Goal: Task Accomplishment & Management: Complete application form

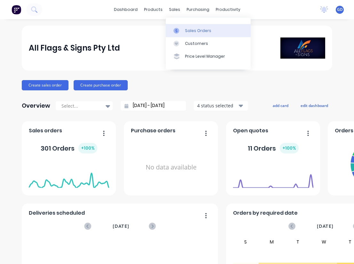
click at [190, 28] on div "Sales Orders" at bounding box center [198, 31] width 26 height 6
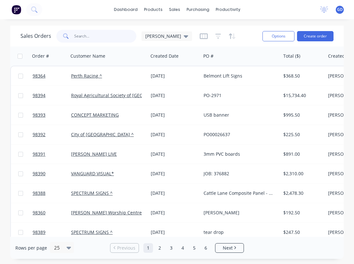
click at [86, 32] on input "text" at bounding box center [105, 36] width 62 height 13
paste input "Geographic Signs"
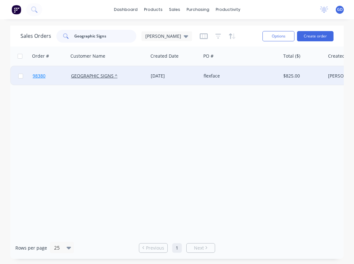
type input "Geographic Signs"
click at [41, 76] on span "98380" at bounding box center [39, 76] width 13 height 6
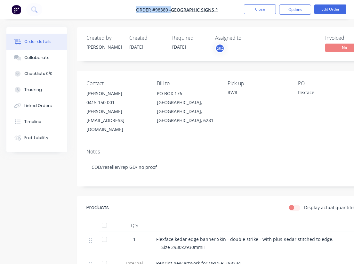
drag, startPoint x: 133, startPoint y: 13, endPoint x: 170, endPoint y: 11, distance: 37.2
click at [170, 11] on nav "Order #98380 - GEOGRAPHIC SIGNS ^ Close Options Edit Order" at bounding box center [177, 9] width 354 height 19
copy span "Order #98380 -"
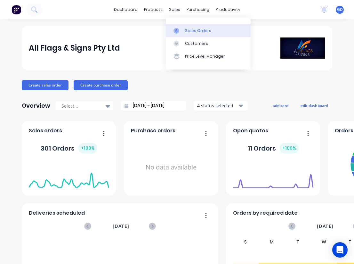
click at [191, 30] on div "Sales Orders" at bounding box center [198, 31] width 26 height 6
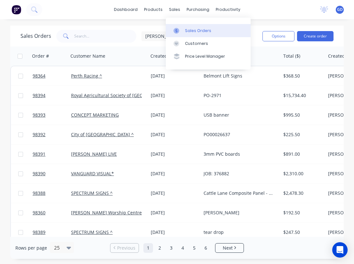
click at [188, 30] on div "Sales Orders" at bounding box center [198, 31] width 26 height 6
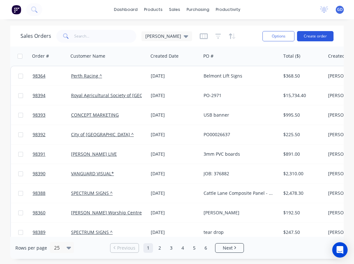
click at [321, 39] on button "Create order" at bounding box center [315, 36] width 36 height 10
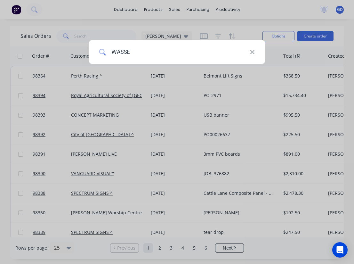
type input "WASSER"
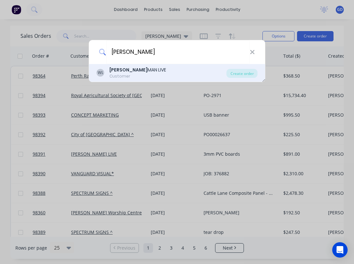
click at [138, 69] on div "WASSER MAN LIVE" at bounding box center [137, 70] width 57 height 7
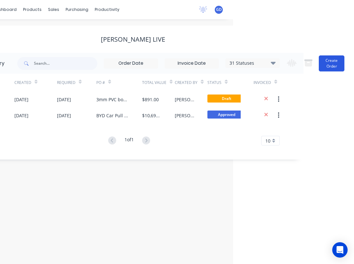
scroll to position [0, 121]
click at [327, 63] on button "Create Order" at bounding box center [332, 63] width 26 height 16
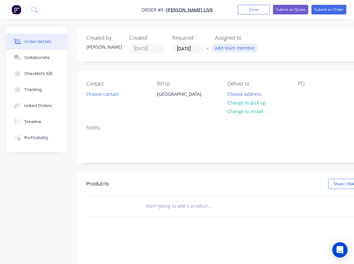
click at [241, 48] on button "Add team member" at bounding box center [234, 47] width 47 height 9
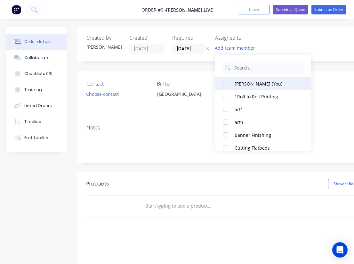
click at [225, 85] on div at bounding box center [225, 83] width 13 height 13
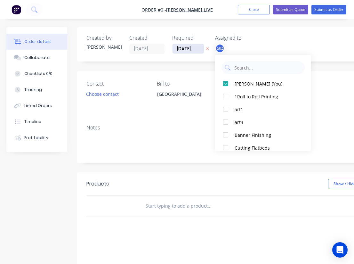
click at [187, 47] on div "Order details Collaborate Checklists 0/0 Tracking Linked Orders Timeline Profit…" at bounding box center [222, 203] width 445 height 352
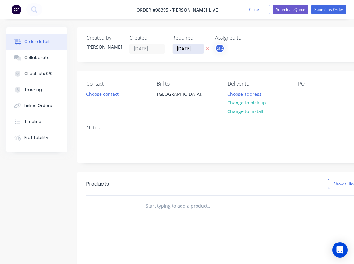
click at [187, 47] on input "29/08/25" at bounding box center [187, 49] width 31 height 10
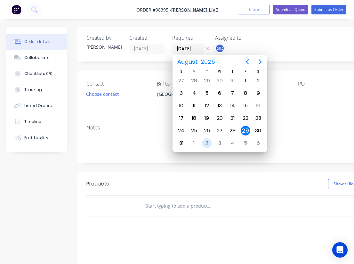
click at [207, 141] on div "2" at bounding box center [207, 143] width 10 height 10
type input "02/09/25"
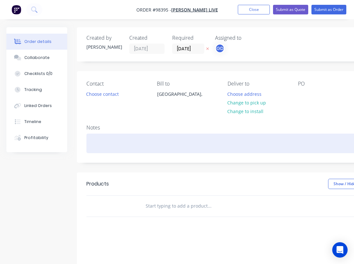
click at [101, 140] on div at bounding box center [257, 143] width 342 height 20
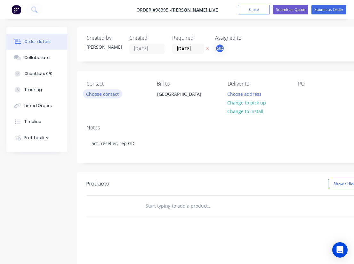
click at [102, 96] on button "Choose contact" at bounding box center [102, 93] width 39 height 9
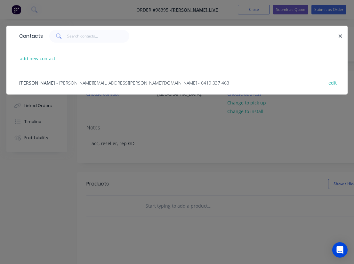
click at [55, 86] on span "William Gallagher" at bounding box center [37, 83] width 36 height 6
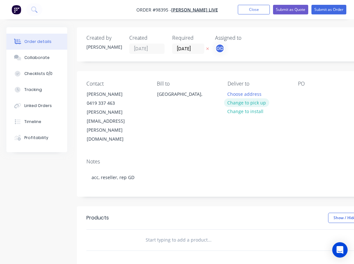
click at [251, 103] on button "Change to pick up" at bounding box center [246, 102] width 45 height 9
click at [302, 92] on div at bounding box center [303, 93] width 10 height 9
click at [293, 126] on div "Contact William Gallagher 0419 337 463 william.gallagher@teamwass.com Bill to A…" at bounding box center [257, 112] width 361 height 82
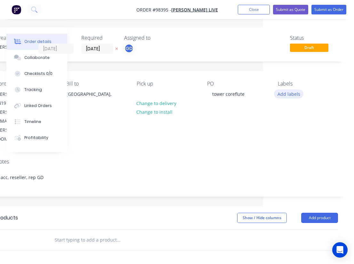
scroll to position [0, 91]
click at [283, 96] on button "Add labels" at bounding box center [288, 93] width 29 height 9
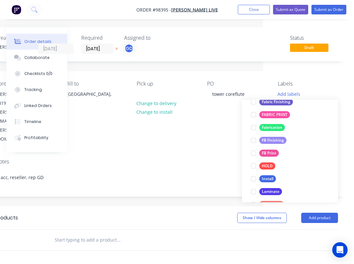
scroll to position [139, 0]
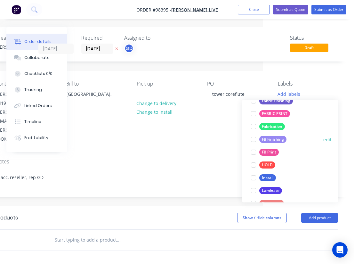
click at [276, 137] on div "FB Finishing" at bounding box center [272, 139] width 27 height 7
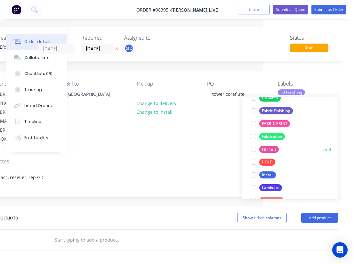
click at [273, 149] on div "FB Print" at bounding box center [269, 149] width 20 height 7
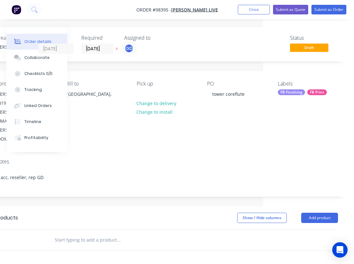
click at [208, 153] on div "Notes acc, reseller, rep GD" at bounding box center [166, 174] width 361 height 43
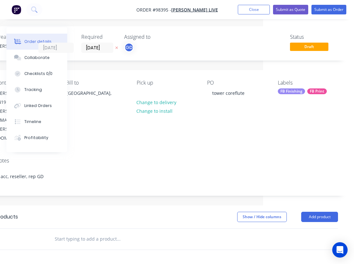
scroll to position [1, 91]
click at [311, 93] on div "FB Print" at bounding box center [317, 91] width 20 height 6
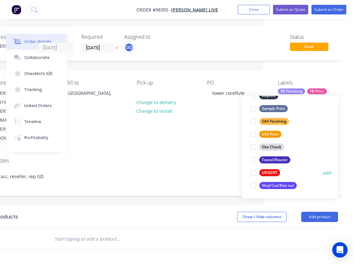
scroll to position [307, 0]
click at [255, 171] on div at bounding box center [253, 172] width 13 height 13
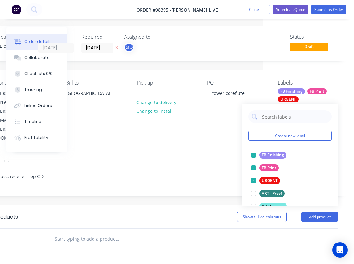
scroll to position [0, 0]
click at [81, 232] on input "text" at bounding box center [118, 238] width 128 height 13
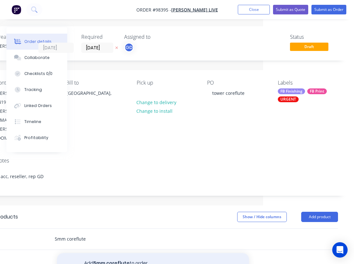
type input "5mm coreflute"
click at [103, 253] on button "Add 5mm coreflute to order" at bounding box center [153, 263] width 192 height 20
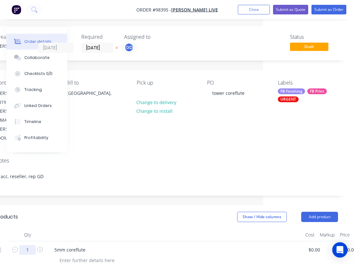
click at [31, 245] on input "1" at bounding box center [27, 250] width 17 height 10
type input "14"
click at [77, 205] on header "Products Show / Hide columns Add product" at bounding box center [166, 216] width 361 height 23
click at [75, 255] on div at bounding box center [86, 259] width 65 height 9
paste div
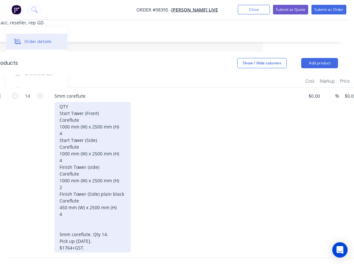
scroll to position [155, 91]
click at [108, 212] on div "QTY Start Tower (Front) Coreflute 1000 mm (W) x 2500 mm (H) 4 Start Tower (Side…" at bounding box center [92, 176] width 76 height 150
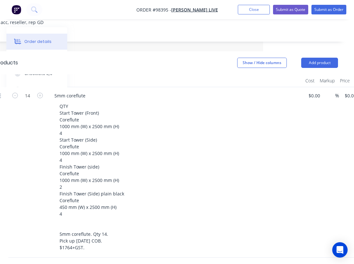
click at [270, 128] on div "QTY Start Tower (Front) Coreflute 1000 mm (W) x 2500 mm (H) 4 Start Tower (Side…" at bounding box center [177, 176] width 246 height 150
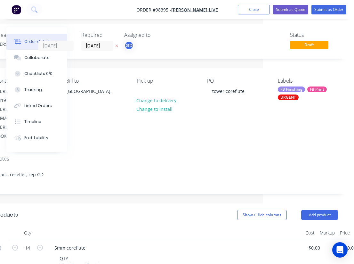
scroll to position [0, 91]
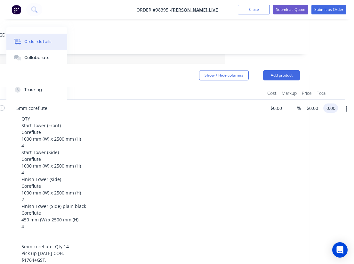
click at [329, 103] on input "0.00" at bounding box center [332, 107] width 12 height 9
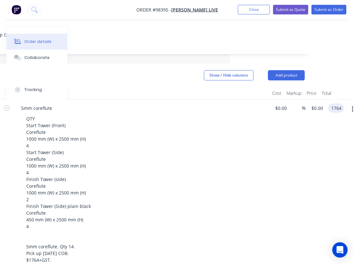
type input "$1,764.00"
type input "$126.00"
click at [237, 151] on div "QTY Start Tower (Front) Coreflute 1000 mm (W) x 2500 mm (H) 4 Start Tower (Side…" at bounding box center [144, 189] width 246 height 150
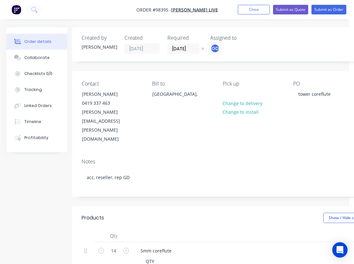
scroll to position [0, 0]
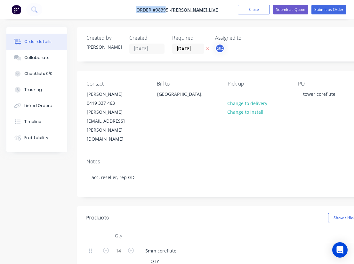
drag, startPoint x: 138, startPoint y: 10, endPoint x: 170, endPoint y: 12, distance: 32.3
click at [170, 12] on nav "Order #98395 - WASSERMAN LIVE Add product Close Submit as Quote Submit as Order" at bounding box center [177, 9] width 354 height 19
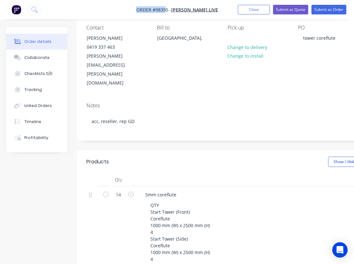
scroll to position [58, 0]
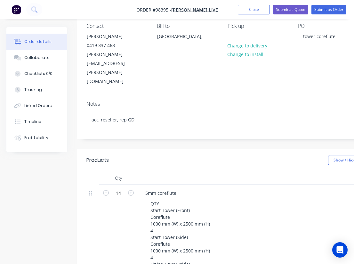
click at [181, 188] on div "5mm coreflute" at bounding box center [265, 192] width 251 height 9
click at [179, 188] on div "5mm coreflute" at bounding box center [160, 192] width 41 height 9
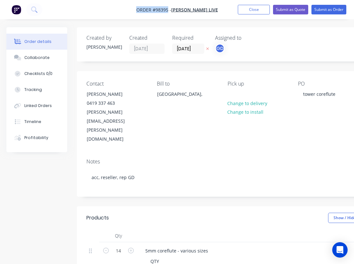
drag, startPoint x: 138, startPoint y: 8, endPoint x: 172, endPoint y: 9, distance: 33.6
click at [172, 9] on nav "Order #98395 - WASSERMAN LIVE Add product Close Submit as Quote Submit as Order" at bounding box center [177, 9] width 354 height 19
copy span "Order #98395"
click at [250, 10] on button "Close" at bounding box center [254, 10] width 32 height 10
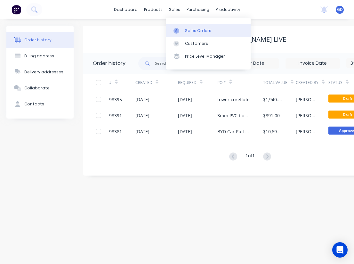
click at [191, 29] on div "Sales Orders" at bounding box center [198, 31] width 26 height 6
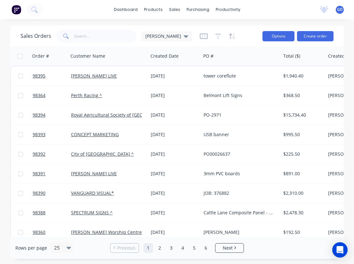
click at [273, 36] on button "Options" at bounding box center [278, 36] width 32 height 10
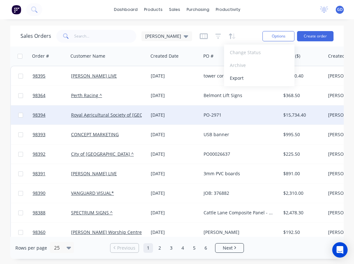
click at [194, 111] on div "28 Aug 2025" at bounding box center [174, 114] width 53 height 19
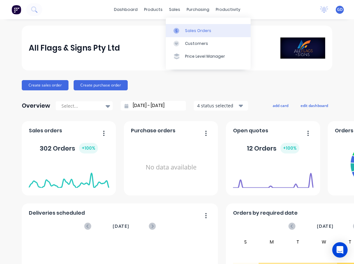
click at [185, 33] on div "Sales Orders" at bounding box center [198, 31] width 26 height 6
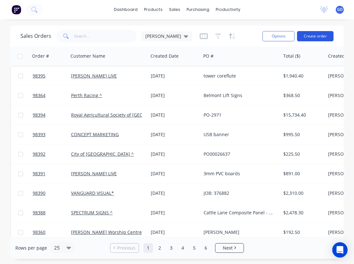
click at [314, 37] on button "Create order" at bounding box center [315, 36] width 36 height 10
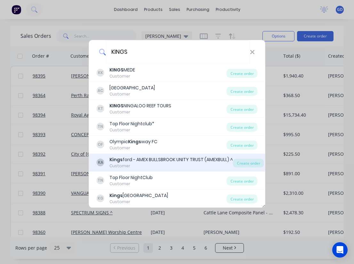
type input "KINGS"
click at [145, 158] on div "Kings ford - AMEX BULLSBROOK UNITY TRUST (AMEXBULL) ^" at bounding box center [170, 159] width 123 height 7
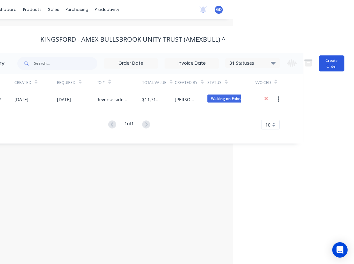
scroll to position [0, 121]
click at [336, 60] on button "Create Order" at bounding box center [332, 63] width 26 height 16
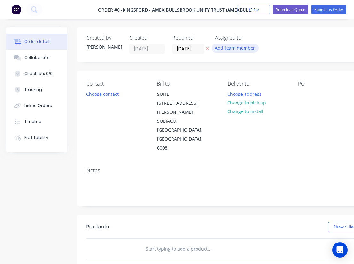
click at [238, 49] on button "Add team member" at bounding box center [234, 47] width 47 height 9
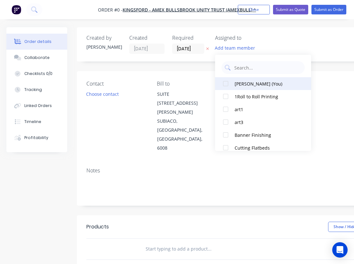
click at [227, 84] on div at bounding box center [225, 83] width 13 height 13
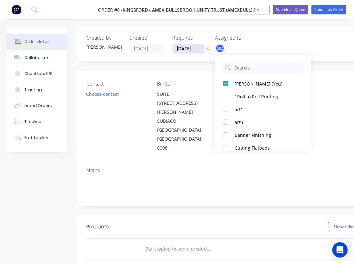
click at [183, 45] on div "Order details Collaborate Checklists 0/0 Tracking Linked Orders Timeline Profit…" at bounding box center [222, 224] width 445 height 395
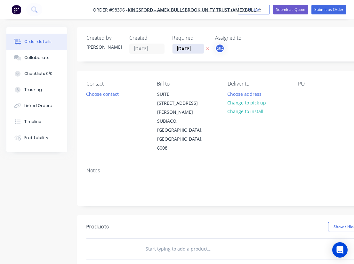
click at [183, 45] on input "[DATE]" at bounding box center [187, 49] width 31 height 10
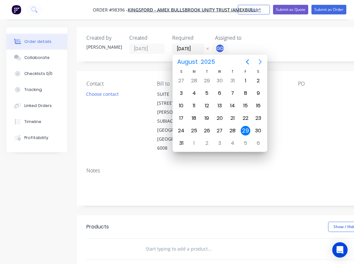
click at [260, 60] on icon "Next page" at bounding box center [260, 62] width 8 height 8
click at [206, 131] on div "30" at bounding box center [207, 131] width 10 height 10
type input "[DATE]"
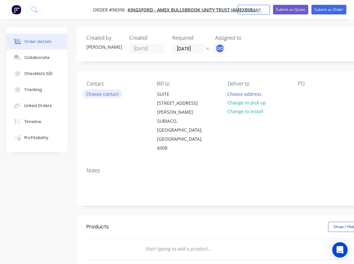
click at [106, 95] on button "Choose contact" at bounding box center [102, 93] width 39 height 9
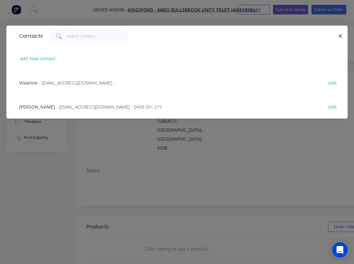
click at [34, 107] on span "[PERSON_NAME]" at bounding box center [37, 107] width 36 height 6
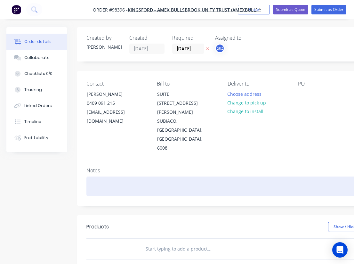
click at [95, 176] on div at bounding box center [257, 186] width 342 height 20
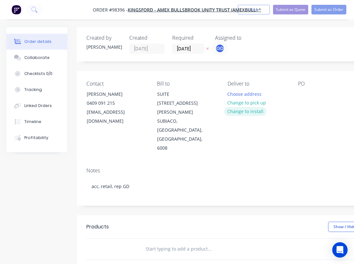
click at [250, 110] on button "Change to install" at bounding box center [245, 111] width 43 height 9
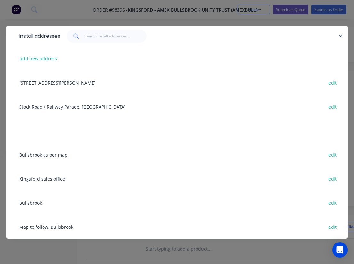
click at [46, 156] on div "Bullsbrook as per map edit" at bounding box center [177, 154] width 322 height 24
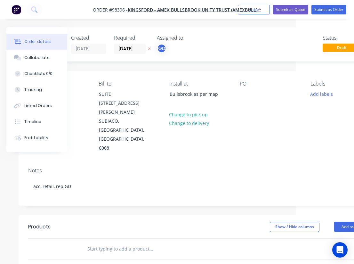
scroll to position [0, 65]
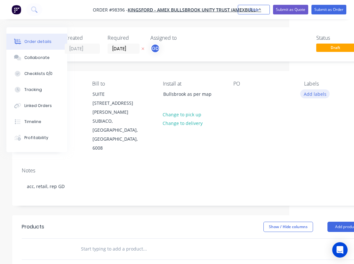
click at [312, 94] on button "Add labels" at bounding box center [314, 93] width 29 height 9
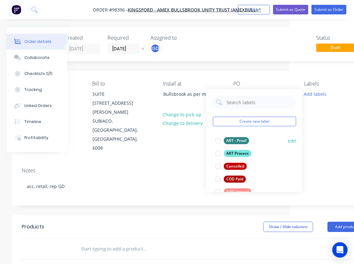
click at [243, 139] on div "ART - Proof" at bounding box center [236, 140] width 25 height 7
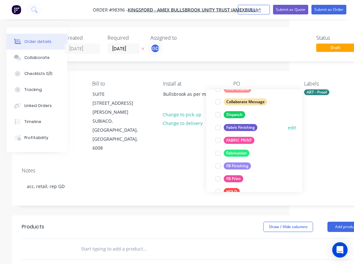
scroll to position [103, 0]
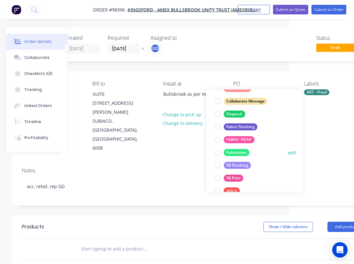
click at [241, 155] on div "Fabrication" at bounding box center [237, 152] width 26 height 7
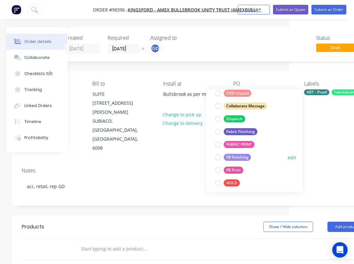
scroll to position [116, 0]
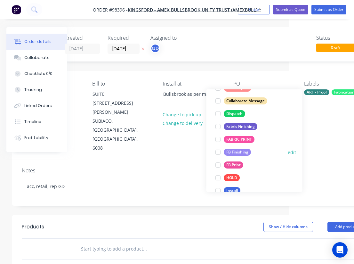
click at [238, 153] on div "FB Finishing" at bounding box center [237, 151] width 27 height 7
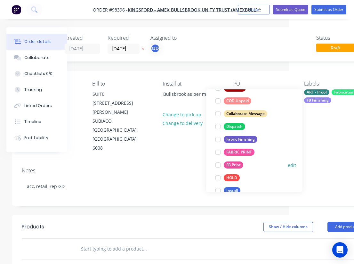
click at [235, 165] on div "FB Print" at bounding box center [234, 164] width 20 height 7
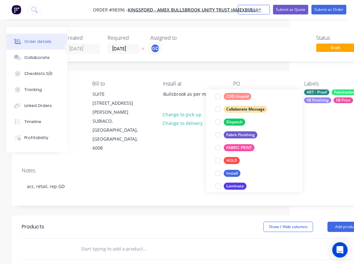
scroll to position [136, 0]
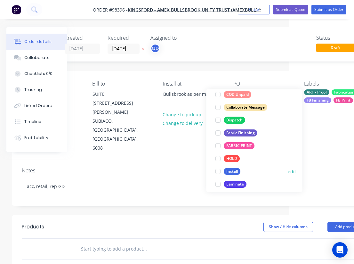
click at [232, 172] on div "Install" at bounding box center [232, 171] width 17 height 7
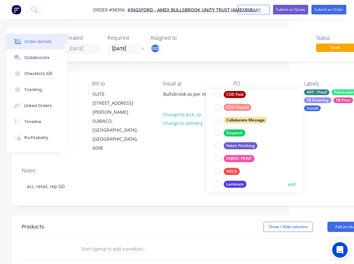
click at [235, 183] on div "Laminate" at bounding box center [235, 183] width 23 height 7
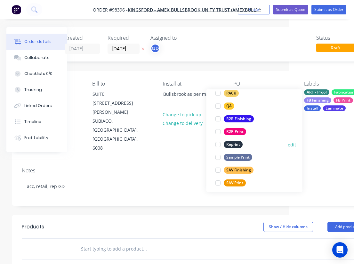
scroll to position [253, 0]
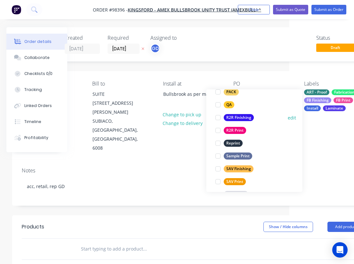
click at [235, 116] on div "R2R Finishing" at bounding box center [239, 117] width 30 height 7
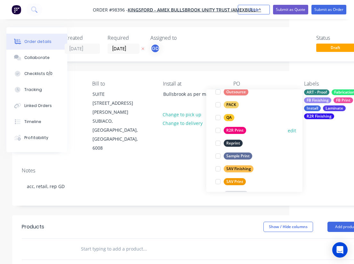
click at [235, 128] on div "R2R Print" at bounding box center [235, 130] width 22 height 7
click at [169, 167] on div "Notes" at bounding box center [193, 170] width 342 height 6
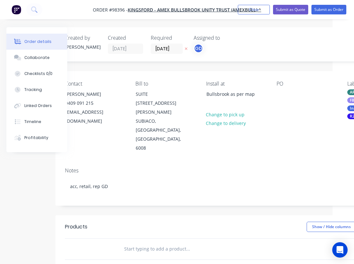
scroll to position [0, 21]
click at [142, 242] on input "text" at bounding box center [188, 248] width 128 height 13
type input "sign 2"
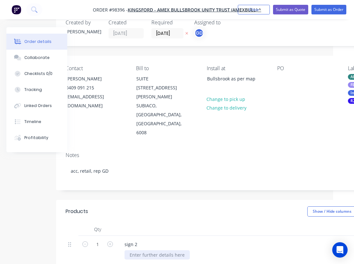
click at [142, 250] on div at bounding box center [156, 254] width 65 height 9
paste div
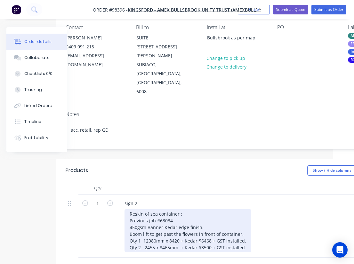
scroll to position [64, 21]
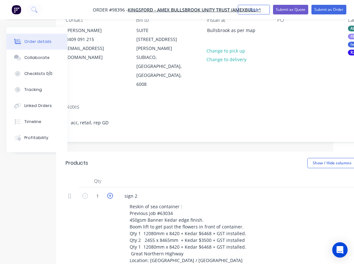
click at [110, 193] on icon "button" at bounding box center [110, 196] width 6 height 6
type input "4"
click at [178, 174] on div at bounding box center [245, 180] width 256 height 13
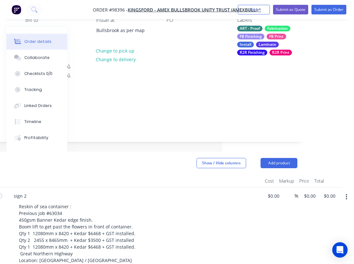
scroll to position [64, 131]
click at [329, 191] on input "0.00" at bounding box center [330, 195] width 15 height 9
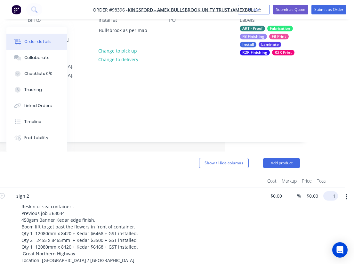
scroll to position [64, 124]
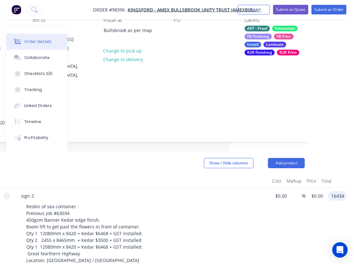
type input "16434"
type input "$4,108.50"
click at [313, 193] on div "$4,108.50 $0.00" at bounding box center [315, 228] width 20 height 83
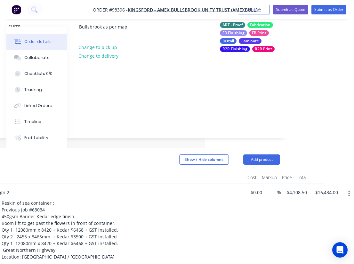
scroll to position [68, 149]
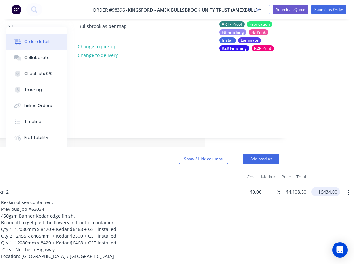
click at [326, 187] on input "16434.00" at bounding box center [327, 191] width 26 height 9
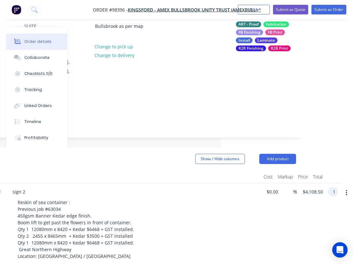
scroll to position [68, 133]
type input "$16,436.00"
type input "$4,109.00"
click at [295, 189] on div "%" at bounding box center [288, 224] width 16 height 83
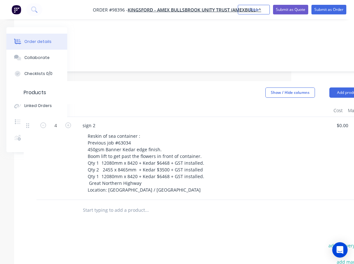
scroll to position [134, 60]
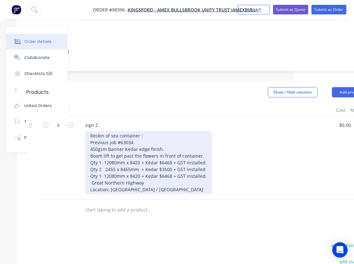
click at [167, 131] on div "Reskin of sea container : Previous job #63034 450gsm Banner Kedar edge finish. …" at bounding box center [148, 162] width 127 height 63
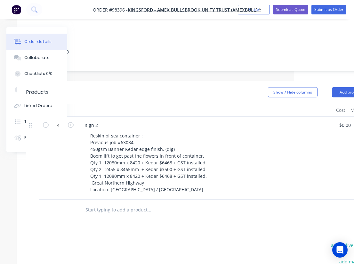
click at [254, 131] on div "Reskin of sea container : Previous job #63034 450gsm Banner Kedar edge finish. …" at bounding box center [208, 162] width 246 height 63
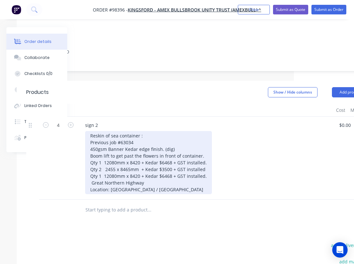
click at [204, 163] on div "Reskin of sea container : Previous job #63034 450gsm Banner Kedar edge finish. …" at bounding box center [148, 162] width 127 height 63
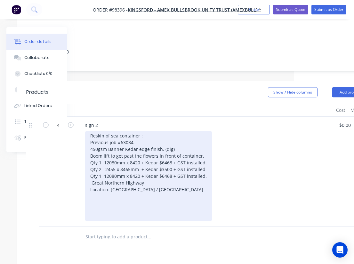
click at [116, 187] on div "Reskin of sea container : Previous job #63034 450gsm Banner Kedar edge finish. …" at bounding box center [148, 176] width 127 height 90
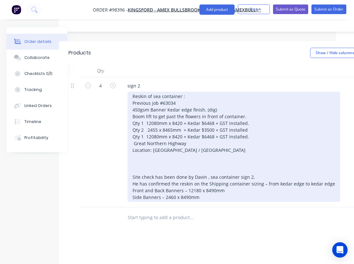
scroll to position [193, 19]
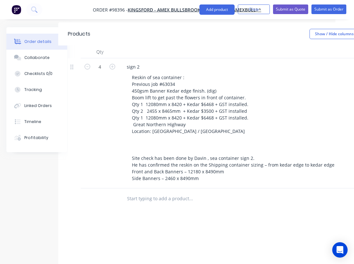
click at [148, 183] on div "Products Show / Hide columns Add product Qty Cost Markup Price Total 4 sign 2 R…" at bounding box center [238, 192] width 361 height 340
click at [137, 192] on input "text" at bounding box center [191, 198] width 128 height 13
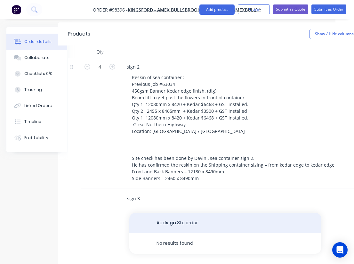
type input "sign 3"
click at [167, 212] on button "Add sign 3 to order" at bounding box center [225, 222] width 192 height 20
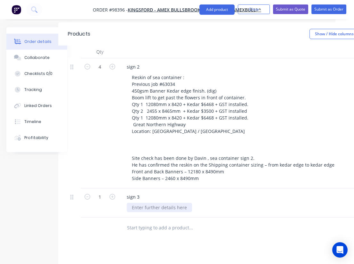
paste div
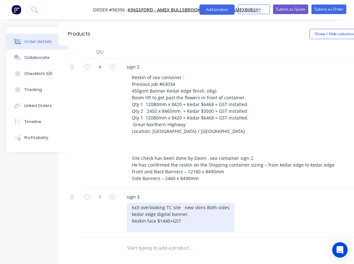
click at [137, 202] on div "6x3 overlooking TC site new skins Both sides kedar edge digital banner. Reskin …" at bounding box center [181, 216] width 108 height 29
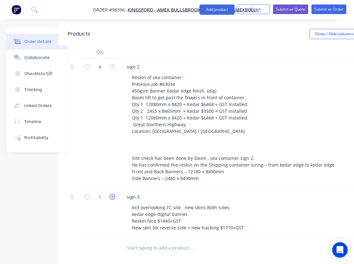
click at [112, 193] on icon "button" at bounding box center [112, 196] width 6 height 6
type input "2"
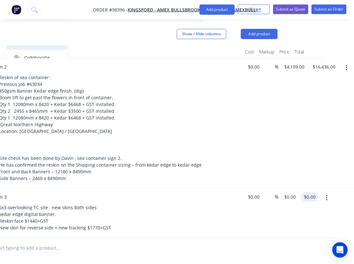
scroll to position [193, 151]
click at [311, 192] on input "0.00" at bounding box center [309, 196] width 12 height 9
type input "3210"
type input "$1,605.00"
type input "$3,210.00"
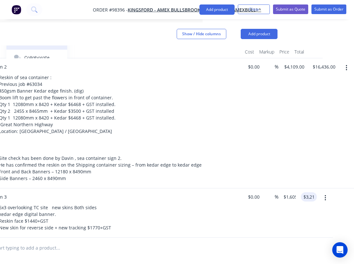
click at [228, 157] on div "sign 2 Reskin of sea container : Previous job #63034 450gsm Banner Kedar edge f…" at bounding box center [114, 123] width 256 height 130
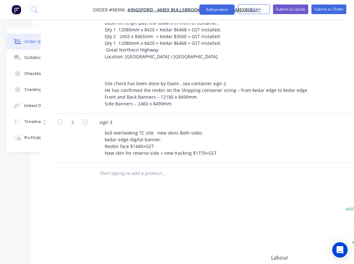
scroll to position [267, 44]
click at [117, 167] on input "text" at bounding box center [165, 173] width 128 height 13
paste input "Sign 4. 6x3 North of Creek New skin both sides"
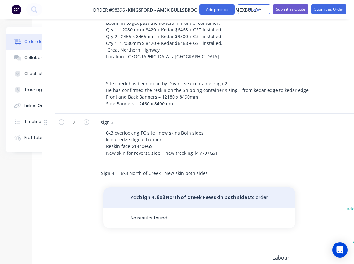
type input "Sign 4. 6x3 North of Creek New skin both sides"
click at [167, 187] on button "Add Sign 4. 6x3 North of Creek New skin both sides to order" at bounding box center [199, 197] width 192 height 20
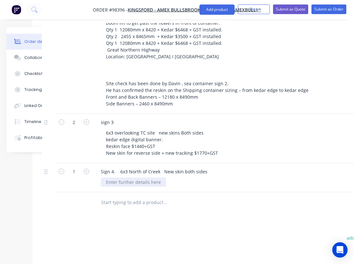
click at [118, 177] on div at bounding box center [133, 181] width 65 height 9
paste div
click at [119, 177] on div "Reskin face $1840+GST" at bounding box center [130, 181] width 59 height 9
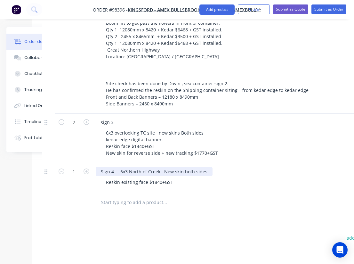
click at [208, 167] on div "Sign 4. 6x3 North of Creek New skin both sides" at bounding box center [154, 171] width 117 height 9
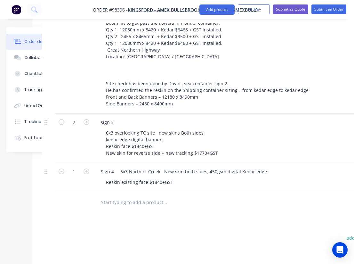
click at [184, 177] on div "Reskin existing face $1840+GST" at bounding box center [224, 181] width 246 height 9
click at [133, 196] on input "text" at bounding box center [165, 202] width 128 height 13
paste input "New skin for reverse side + new tracking $1990+GST"
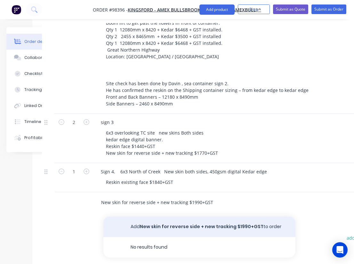
type input "New skin for reverse side + new tracking $1990+GST"
click at [171, 216] on button "Add New skin for reverse side + new tracking $1990+GST to order" at bounding box center [199, 226] width 192 height 20
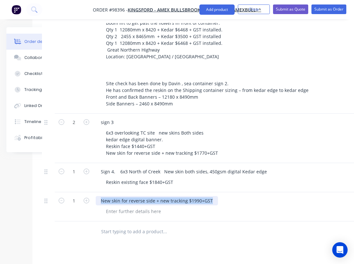
drag, startPoint x: 211, startPoint y: 173, endPoint x: 98, endPoint y: 172, distance: 113.2
click at [98, 196] on div "New skin for reverse side + new tracking $1990+GST" at bounding box center [157, 200] width 122 height 9
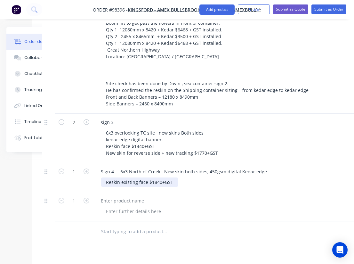
click at [171, 177] on div "Reskin existing face $1840+GST" at bounding box center [139, 181] width 77 height 9
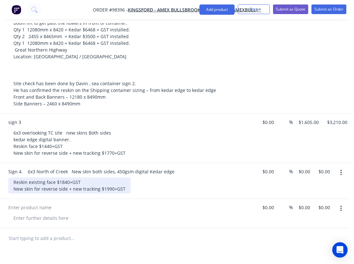
scroll to position [267, 137]
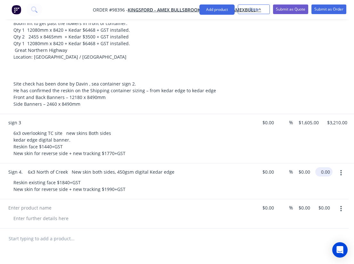
click at [326, 167] on input "0.00" at bounding box center [325, 171] width 15 height 9
type input "$3,830.00"
click at [249, 228] on div at bounding box center [120, 238] width 342 height 21
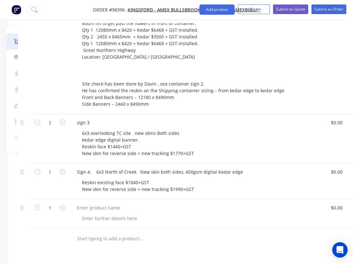
scroll to position [266, 65]
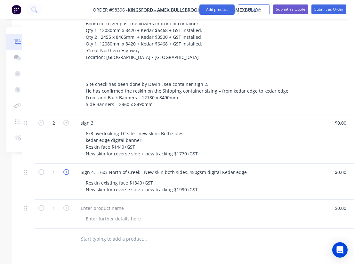
click at [65, 169] on icon "button" at bounding box center [66, 172] width 6 height 6
type input "2"
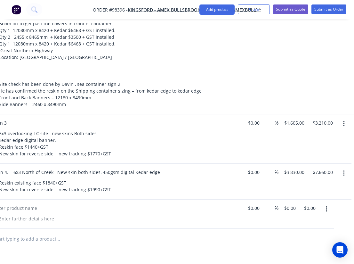
scroll to position [266, 151]
click at [326, 167] on input "7660.00" at bounding box center [323, 171] width 23 height 9
type input "3830"
type input "$1,915.00"
type input "$3,830.00"
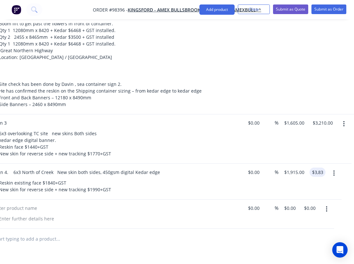
click at [231, 228] on div "Products Show / Hide columns Add product Qty Cost Markup Price Total 4 sign 2 R…" at bounding box center [105, 176] width 361 height 454
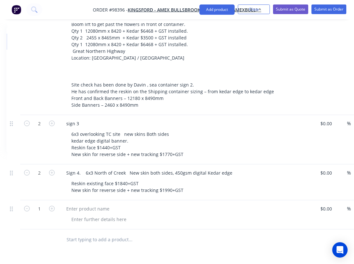
scroll to position [265, 79]
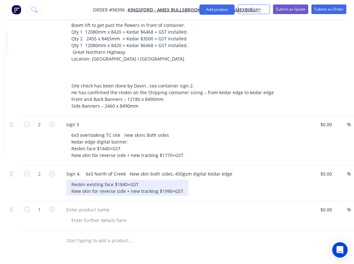
click at [184, 179] on div "Reskin existing face $1840+GST New skin for reverse side + new tracking $1990+G…" at bounding box center [127, 187] width 122 height 16
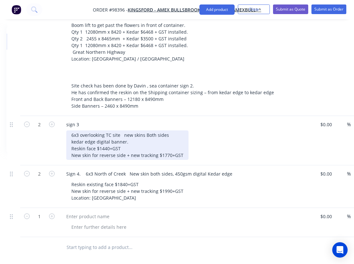
click at [182, 130] on div "6x3 overlooking TC site new skins Both sides kedar edge digital banner. Reskin …" at bounding box center [127, 144] width 122 height 29
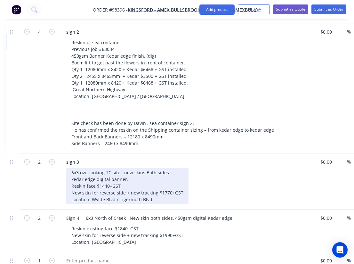
scroll to position [227, 79]
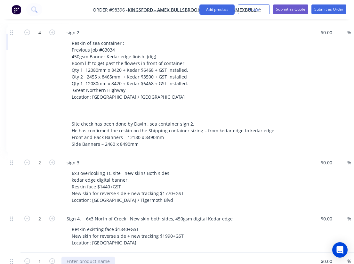
click at [89, 256] on div at bounding box center [87, 260] width 53 height 9
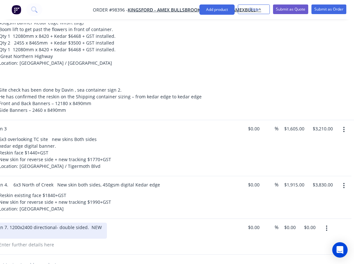
scroll to position [261, 151]
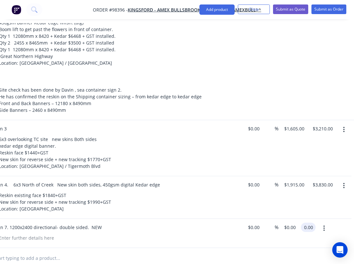
click at [315, 222] on input "0.00" at bounding box center [309, 226] width 12 height 9
type input "$2,990.00"
click at [244, 248] on div at bounding box center [106, 258] width 342 height 21
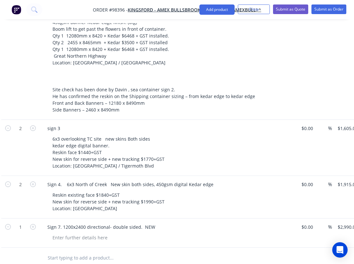
scroll to position [261, 93]
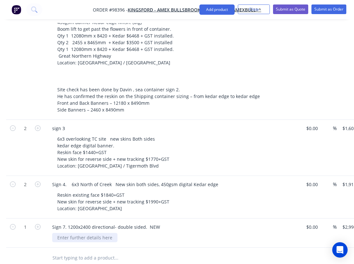
click at [73, 233] on div at bounding box center [84, 237] width 65 height 9
paste div
drag, startPoint x: 97, startPoint y: 208, endPoint x: 59, endPoint y: 209, distance: 38.7
click at [59, 233] on div "double sided. NEW" at bounding box center [78, 237] width 52 height 9
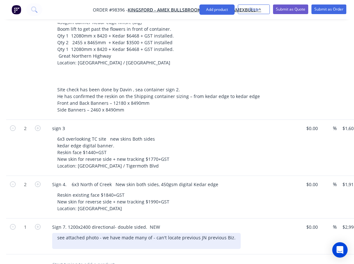
click at [98, 233] on div "see attached photo - we have made many of - can't locate previous JN previous B…" at bounding box center [146, 241] width 188 height 16
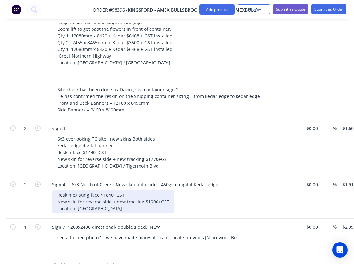
click at [114, 190] on div "Reskin existing face $1840+GST New skin for reverse side + new tracking $1990+G…" at bounding box center [113, 201] width 122 height 23
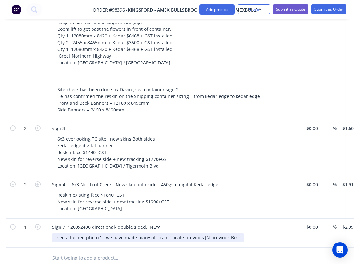
click at [100, 233] on div "see attached photo " - we have made many of - can't locate previous JN previous…" at bounding box center [148, 237] width 192 height 9
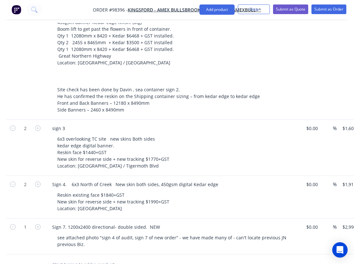
click at [198, 218] on div "Sign 7. 1200x2400 directional- double sided. NEW see attached photo "sign 4 of …" at bounding box center [172, 236] width 256 height 36
click at [83, 258] on input "text" at bounding box center [116, 264] width 128 height 13
paste input "Sign 8. 1200X2400 : Double sided, ACM, steel frame wrapped with ACM with side e…"
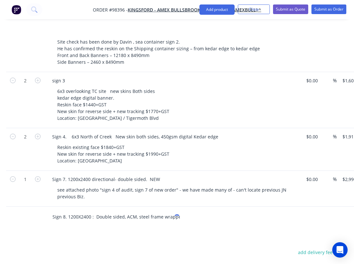
scroll to position [312, 93]
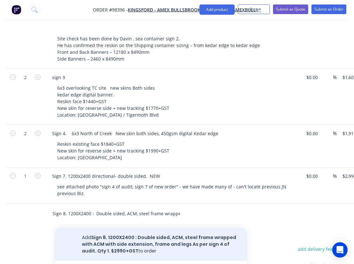
type input "Sign 8. 1200X2400 : Double sided, ACM, steel frame wrapped with ACM with side e…"
click at [116, 227] on button "Add Sign 8. 1200X2400 : Double sided, ACM, steel frame wrapped with ACM with si…" at bounding box center [151, 243] width 192 height 33
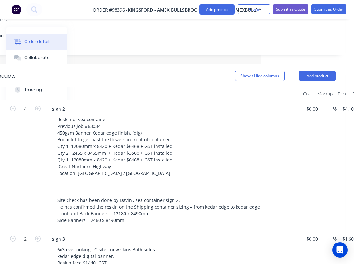
scroll to position [0, 93]
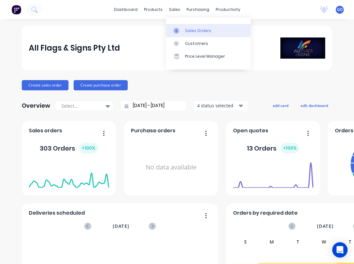
click at [191, 30] on div "Sales Orders" at bounding box center [198, 31] width 26 height 6
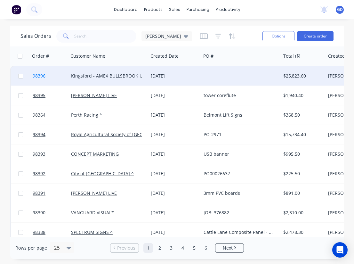
click at [38, 77] on span "98396" at bounding box center [39, 76] width 13 height 6
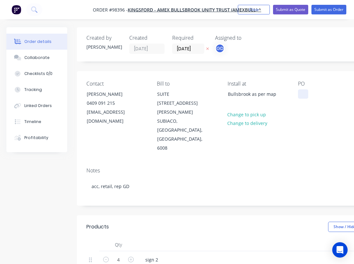
click at [307, 90] on div at bounding box center [303, 93] width 10 height 9
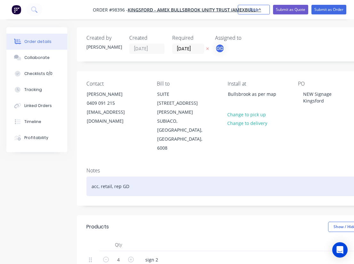
click at [259, 176] on div "acc, retail, rep GD" at bounding box center [257, 186] width 342 height 20
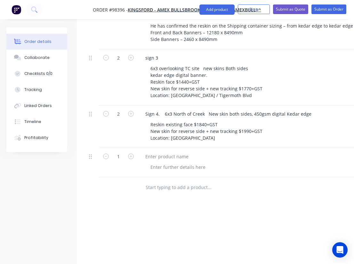
scroll to position [332, 0]
click at [177, 180] on input "text" at bounding box center [209, 186] width 128 height 13
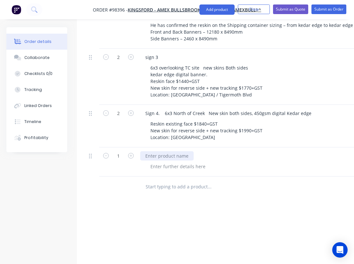
click at [166, 151] on div at bounding box center [166, 155] width 53 height 9
paste div
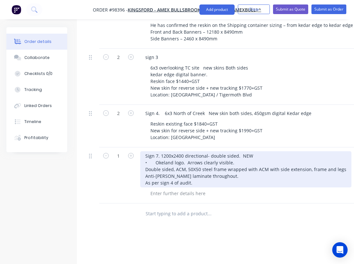
click at [259, 151] on div "Sign 7. 1200x2400 directional- double sided. NEW • Okeland logo. Arrows clearly…" at bounding box center [245, 169] width 211 height 36
click at [192, 156] on div "Sign 7. 1200x2400 directional- double sided. NEW frame/skins • Okeland logo. Ar…" at bounding box center [245, 169] width 211 height 36
click at [226, 156] on div "Sign 7. 1200x2400 directional- double sided. NEW frame/skins • Okeland logo. Ar…" at bounding box center [245, 169] width 211 height 36
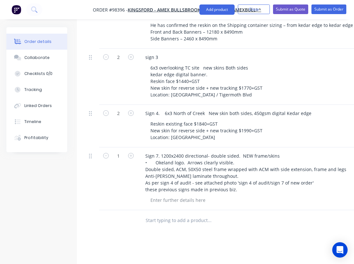
click at [226, 180] on div "Sign 7. 1200x2400 directional- double sided. NEW frame/skins • Okeland logo. Ar…" at bounding box center [266, 178] width 256 height 63
click at [220, 208] on div "Products Show / Hide columns Add product Qty Cost Markup Price Total 4 sign 2 R…" at bounding box center [257, 133] width 361 height 501
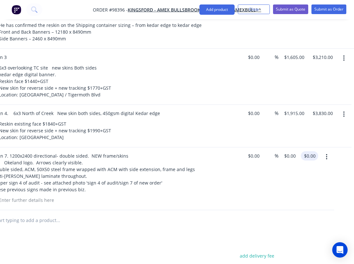
scroll to position [332, 151]
click at [314, 151] on input "0.00" at bounding box center [310, 155] width 15 height 9
type input "2990"
type input "$2,990.00"
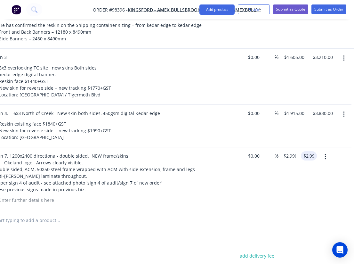
click at [243, 170] on div "$0.00 $0.00" at bounding box center [252, 178] width 20 height 63
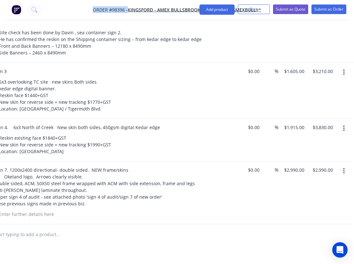
drag, startPoint x: 150, startPoint y: 0, endPoint x: 236, endPoint y: -2, distance: 86.1
click at [202, 0] on html "Order #98396 - Kingsford - AMEX BULLSBROOK UNITY TRUST (AMEXBULL) ^ Add product…" at bounding box center [26, 45] width 354 height 726
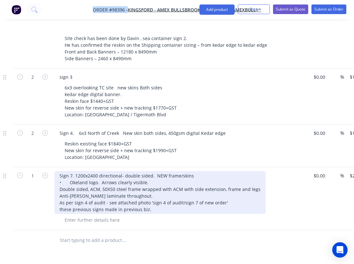
scroll to position [312, 79]
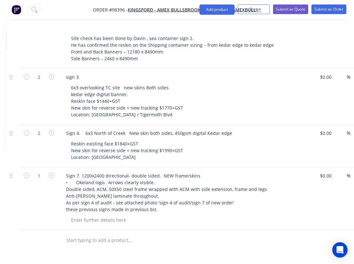
paste input "Sign 8. 1200X2400 : Double sided, ACM, steel frame wrapped with ACM with side e…"
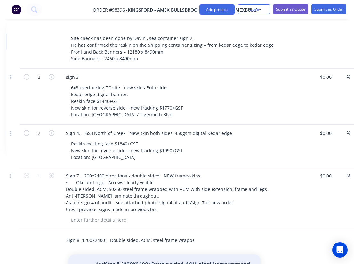
type input "Sign 8. 1200X2400 : Double sided, ACM, steel frame wrapped with ACM with side e…"
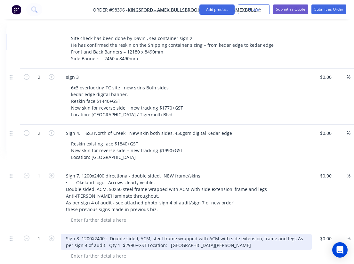
click at [81, 233] on div "Sign 8. 1200X2400 : Double sided, ACM, steel frame wrapped with ACM with side e…" at bounding box center [186, 241] width 251 height 16
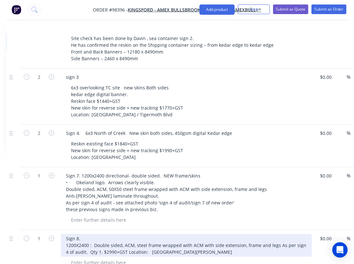
click at [91, 233] on div "Sign 8. 1200X2400 : Double sided, ACM, steel frame wrapped with ACM with side e…" at bounding box center [186, 244] width 251 height 23
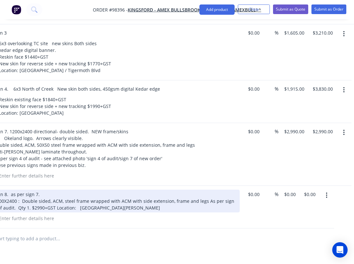
scroll to position [356, 151]
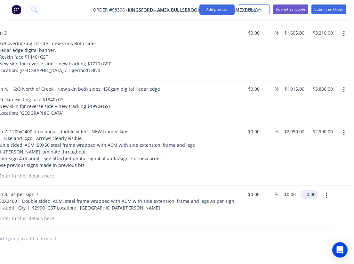
click at [312, 189] on input "0.00" at bounding box center [310, 193] width 15 height 9
type input "$2,990.00"
click at [216, 228] on div at bounding box center [101, 238] width 230 height 21
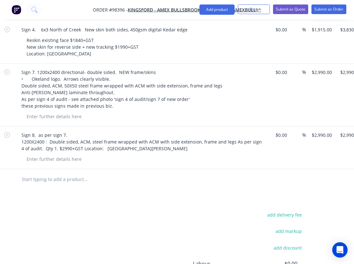
scroll to position [415, 0]
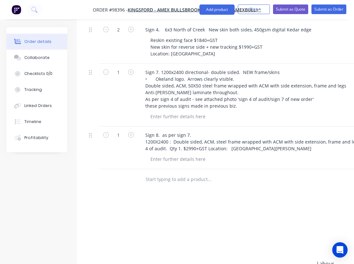
click at [158, 173] on input "text" at bounding box center [209, 179] width 128 height 13
paste input "SIGN 11. 6MX3M LANDSCAPE Qty 1. New 6x3 single sided 1600mm off ground 3 new 10…"
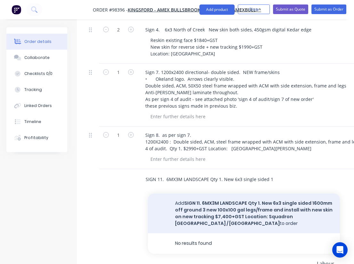
type input "SIGN 11. 6MX3M LANDSCAPE Qty 1. New 6x3 single sided 1600mm off ground 3 new 10…"
click at [218, 193] on button "Add SIGN 11. 6MX3M LANDSCAPE Qty 1. New 6x3 single sided 1600mm off ground 3 ne…" at bounding box center [244, 213] width 192 height 40
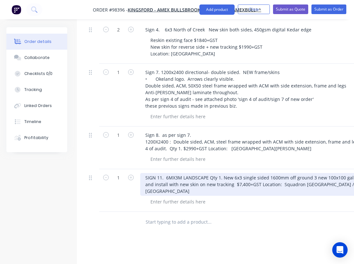
click at [165, 173] on div "SIGN 11. 6MX3M LANDSCAPE Qty 1. New 6x3 single sided 1600mm off ground 3 new 10…" at bounding box center [265, 184] width 251 height 23
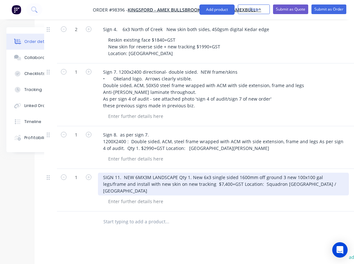
scroll to position [416, 43]
click at [310, 172] on div "SIGN 11. NEW 6MX3M LANDSCAPE Qty 1. New 6x3 single sided 1600mm off ground 3 ne…" at bounding box center [223, 183] width 251 height 23
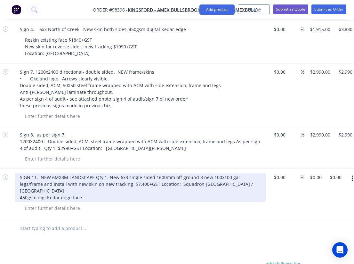
scroll to position [416, 133]
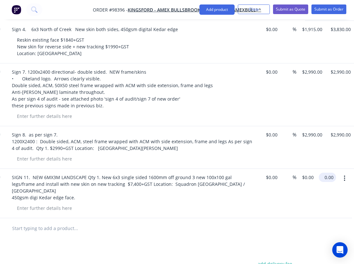
click at [331, 172] on input "0.00" at bounding box center [328, 176] width 15 height 9
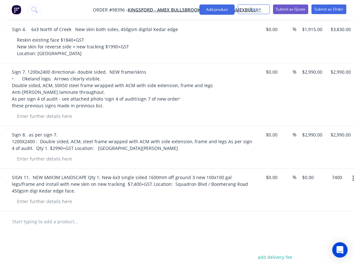
type input "$7,400.00"
click at [277, 172] on div "$0.00 $0.00" at bounding box center [270, 190] width 20 height 43
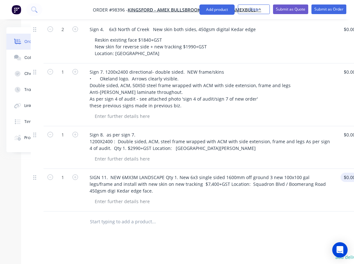
scroll to position [416, 0]
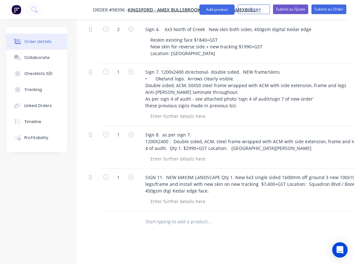
click at [172, 215] on input "text" at bounding box center [209, 221] width 128 height 13
paste input "SIGN 13. Line of site – End of entry road into Town Centre Qty 1. New 6x3 singl…"
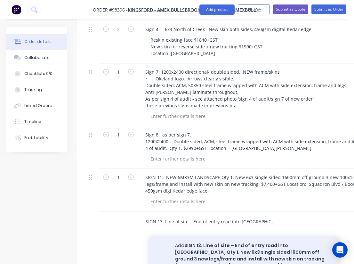
type input "SIGN 13. Line of site – End of entry road into Town Centre Qty 1. New 6x3 singl…"
click at [204, 235] on button "Add SIGN 13. Line of site – End of entry road into Town Centre Qty 1. New 6x3 s…" at bounding box center [244, 258] width 192 height 46
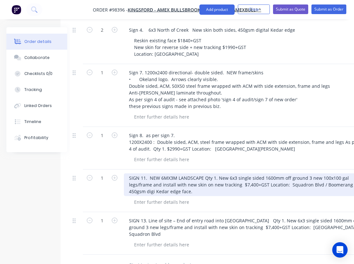
scroll to position [414, 12]
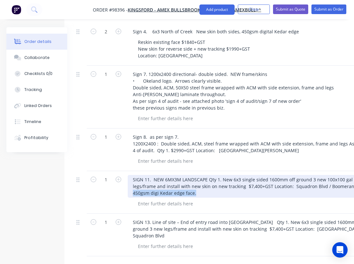
drag, startPoint x: 198, startPoint y: 167, endPoint x: 130, endPoint y: 166, distance: 67.5
click at [130, 175] on div "SIGN 11. NEW 6MX3M LANDSCAPE Qty 1. New 6x3 single sided 1600mm off ground 3 ne…" at bounding box center [253, 186] width 251 height 23
copy div "450gsm digi Kedar edge face."
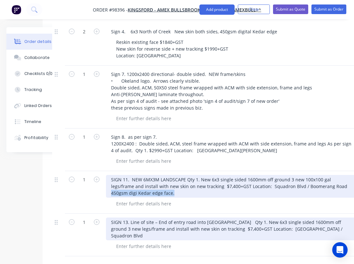
scroll to position [414, 37]
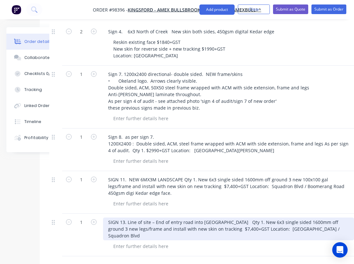
click at [344, 217] on div "SIGN 13. Line of site – End of entry road into Town Centre Qty 1. New 6x3 singl…" at bounding box center [228, 228] width 251 height 23
click at [351, 217] on div "SIGN 13. Line of site – End of entry road into Town Centre Qty 1. New 6x3 singl…" at bounding box center [228, 228] width 251 height 23
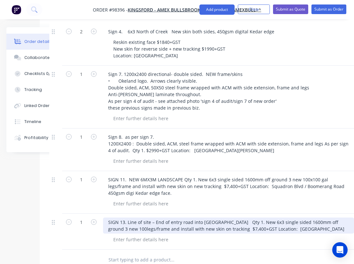
click at [351, 217] on div "SIGN 13. Line of site – End of entry road into Town Centre Qty 1. New 6x3 singl…" at bounding box center [228, 225] width 251 height 16
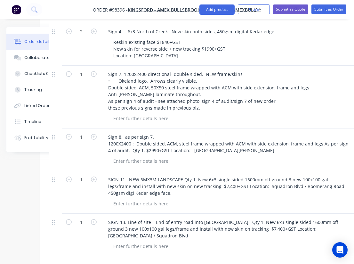
click at [302, 186] on div "SIGN 11. NEW 6MX3M LANDSCAPE Qty 1. New 6x3 single sided 1600mm off ground 3 ne…" at bounding box center [228, 192] width 256 height 43
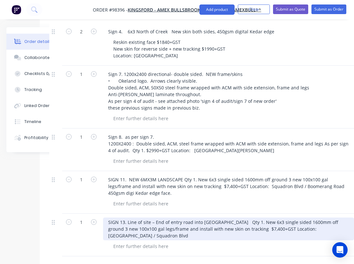
click at [234, 217] on div "SIGN 13. Line of site – End of entry road into Town Centre Qty 1. New 6x3 singl…" at bounding box center [228, 228] width 251 height 23
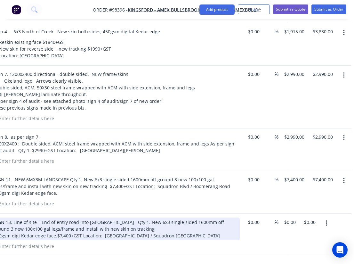
scroll to position [414, 151]
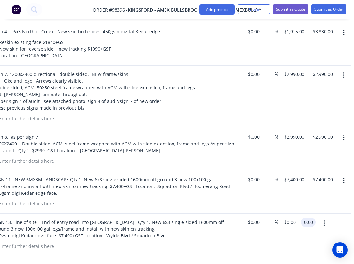
click at [309, 217] on input "0.00" at bounding box center [309, 221] width 12 height 9
type input "$7,400.00"
click at [257, 220] on div "$0.00 $0.00" at bounding box center [252, 234] width 20 height 43
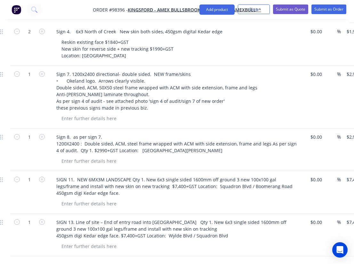
scroll to position [414, 0]
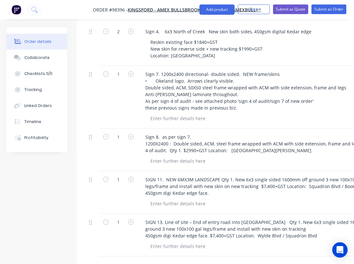
click at [170, 260] on input "text" at bounding box center [209, 266] width 128 height 13
paste input "Sign 15 / Fix up sign as per attached photos Size : 1805mm high x 4785mm wide .…"
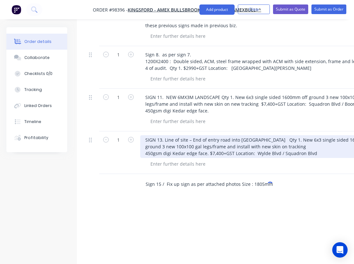
scroll to position [496, 0]
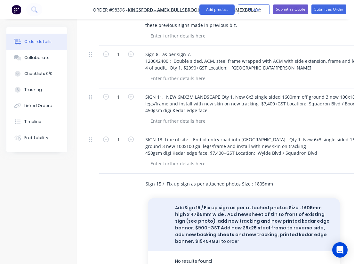
type input "Sign 15 / Fix up sign as per attached photos Size : 1805mm high x 4785mm wide .…"
click at [208, 198] on button "Add Sign 15 / Fix up sign as per attached photos Size : 1805mm high x 4785mm wi…" at bounding box center [244, 224] width 192 height 53
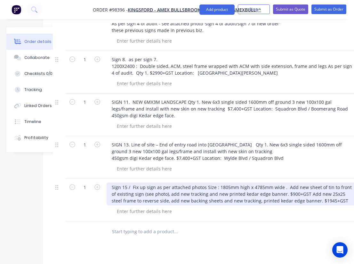
scroll to position [490, 32]
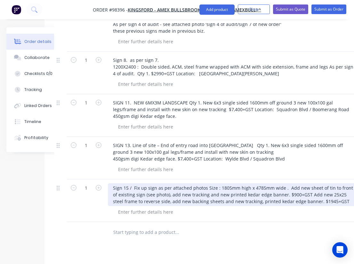
click at [329, 183] on div "Sign 15 / Fix up sign as per attached photos Size : 1805mm high x 4785mm wide .…" at bounding box center [233, 194] width 251 height 23
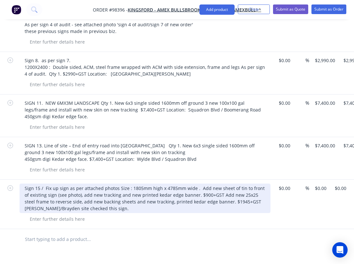
scroll to position [490, 146]
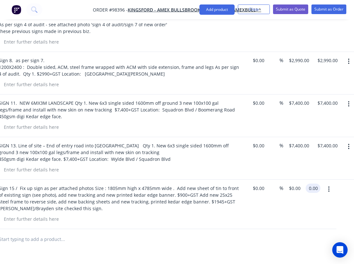
click at [318, 183] on input "0.00" at bounding box center [314, 187] width 12 height 9
type input "$2,845.00"
click at [213, 229] on div at bounding box center [106, 239] width 230 height 21
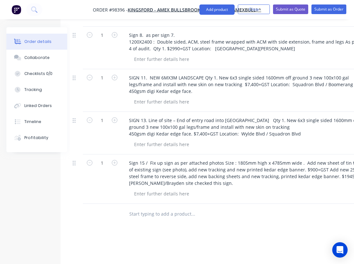
scroll to position [515, 8]
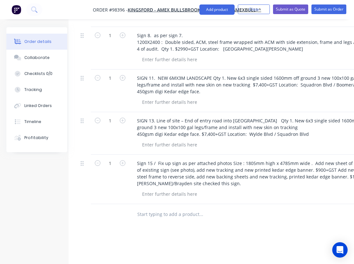
click at [160, 208] on input "text" at bounding box center [201, 214] width 128 height 13
paste input "Sign 16/ NEW frame Double sided 2400x2400mm 600mm off ground 30x30 frames x 2 a…"
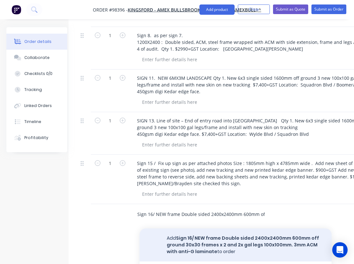
type input "Sign 16/ NEW frame Double sided 2400x2400mm 600mm off ground 30x30 frames x 2 a…"
click at [197, 228] on button "Add Sign 16/ NEW frame Double sided 2400x2400mm 600mm off ground 30x30 frames x…" at bounding box center [235, 244] width 192 height 33
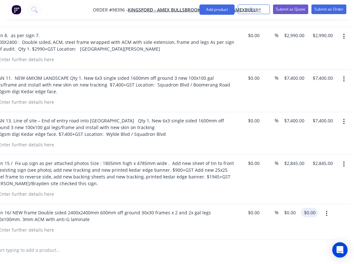
scroll to position [515, 151]
click at [309, 208] on input "0.00" at bounding box center [310, 212] width 15 height 9
type input "5750"
type input "$5,750.00"
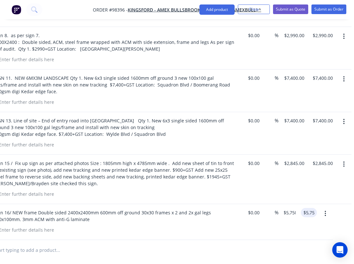
click at [258, 240] on div at bounding box center [106, 250] width 342 height 21
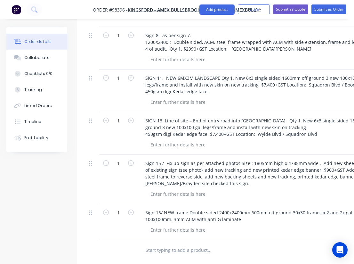
click at [170, 243] on input "text" at bounding box center [209, 249] width 128 height 13
paste input "SIGN 17 3000mm wide x 6000 high. Double sided kedar edge banner Location : Gnan…"
type input "SIGN 17 3000mm wide x 6000 high. Double sided kedar edge banner Location : Gnan…"
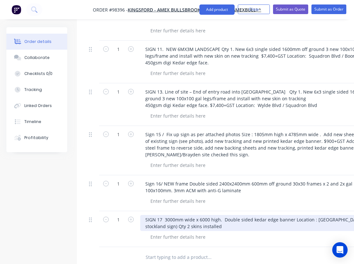
scroll to position [544, 0]
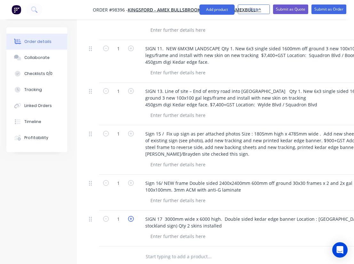
click at [131, 216] on icon "button" at bounding box center [131, 219] width 6 height 6
type input "2"
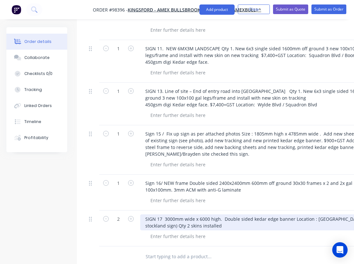
click at [215, 214] on div "SIGN 17 3000mm wide x 6000 high. Double sided kedar edge banner Location : Gnan…" at bounding box center [265, 222] width 251 height 16
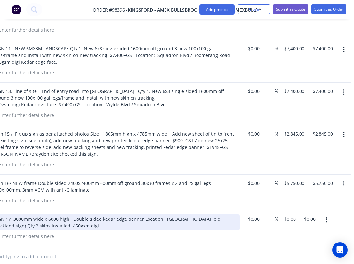
scroll to position [544, 151]
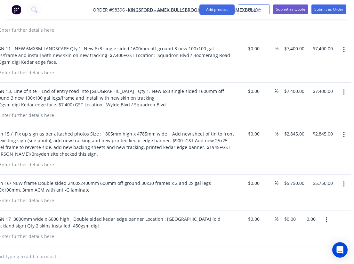
click at [277, 210] on div "2 SIGN 17 3000mm wide x 6000 high. Double sided kedar edge banner Location : Gn…" at bounding box center [106, 228] width 342 height 36
click at [307, 214] on input "0.00" at bounding box center [309, 218] width 12 height 9
type input "3150"
type input "$1,575.00"
type input "$3,150.00"
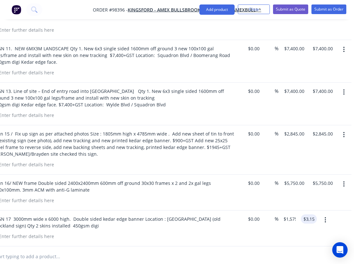
click at [260, 246] on div at bounding box center [106, 256] width 342 height 21
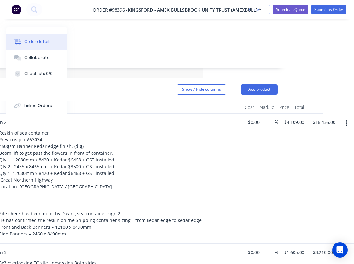
scroll to position [137, 151]
click at [254, 84] on button "Add product" at bounding box center [259, 89] width 37 height 10
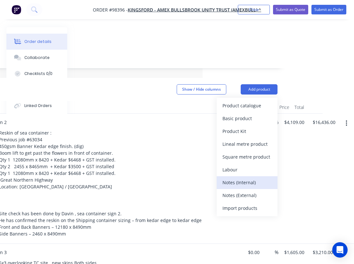
click at [242, 177] on div "Notes (Internal)" at bounding box center [246, 181] width 49 height 9
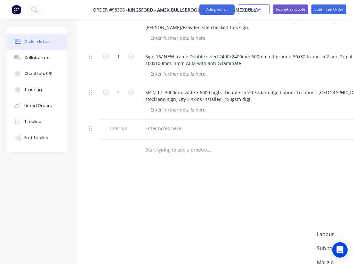
scroll to position [634, 0]
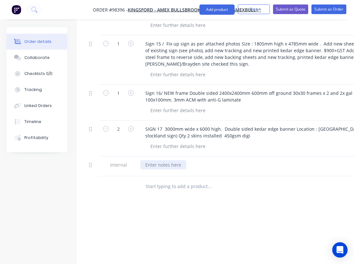
click at [169, 160] on div at bounding box center [163, 164] width 46 height 9
paste div
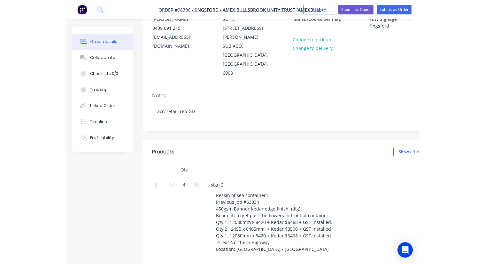
scroll to position [0, 0]
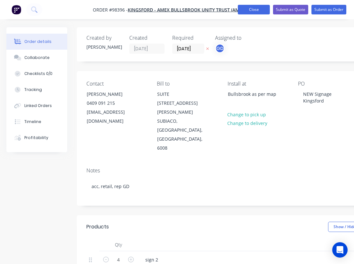
click at [254, 10] on button "Close" at bounding box center [254, 10] width 32 height 10
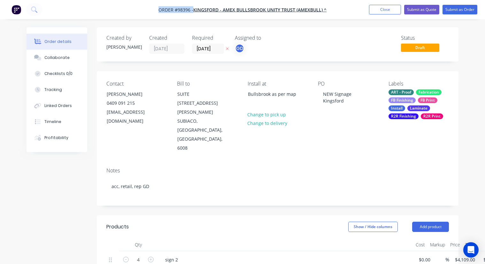
drag, startPoint x: 154, startPoint y: 10, endPoint x: 193, endPoint y: 11, distance: 38.7
click at [193, 11] on nav "Order #98396 - Kingsford - AMEX BULLSBROOK UNITY TRUST (AMEXBULL) ^ Add product…" at bounding box center [242, 9] width 485 height 19
copy span "Order #98396 -"
click at [353, 11] on button "Close" at bounding box center [385, 10] width 32 height 10
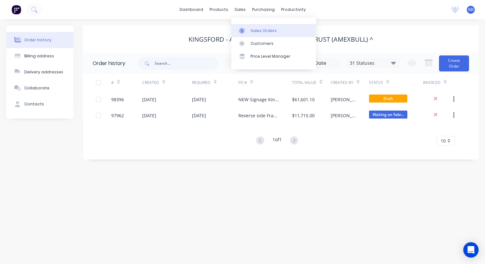
click at [255, 30] on div "Sales Orders" at bounding box center [264, 31] width 26 height 6
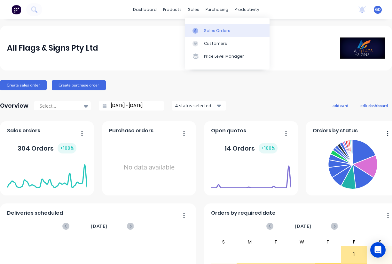
click at [209, 28] on div "Sales Orders" at bounding box center [217, 31] width 26 height 6
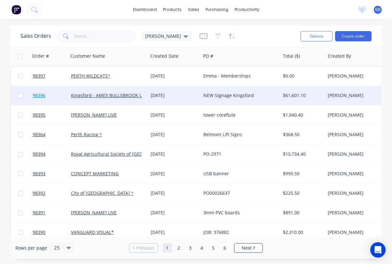
click at [38, 98] on span "98396" at bounding box center [39, 95] width 13 height 6
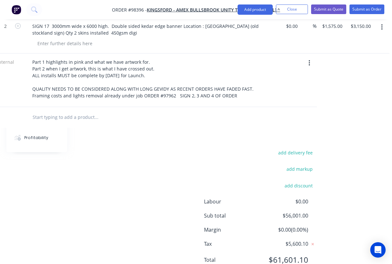
scroll to position [737, 113]
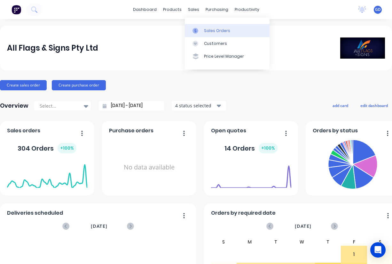
click at [207, 28] on div "Sales Orders" at bounding box center [217, 31] width 26 height 6
click at [210, 28] on div "Sales Orders" at bounding box center [217, 31] width 26 height 6
